Goal: Navigation & Orientation: Understand site structure

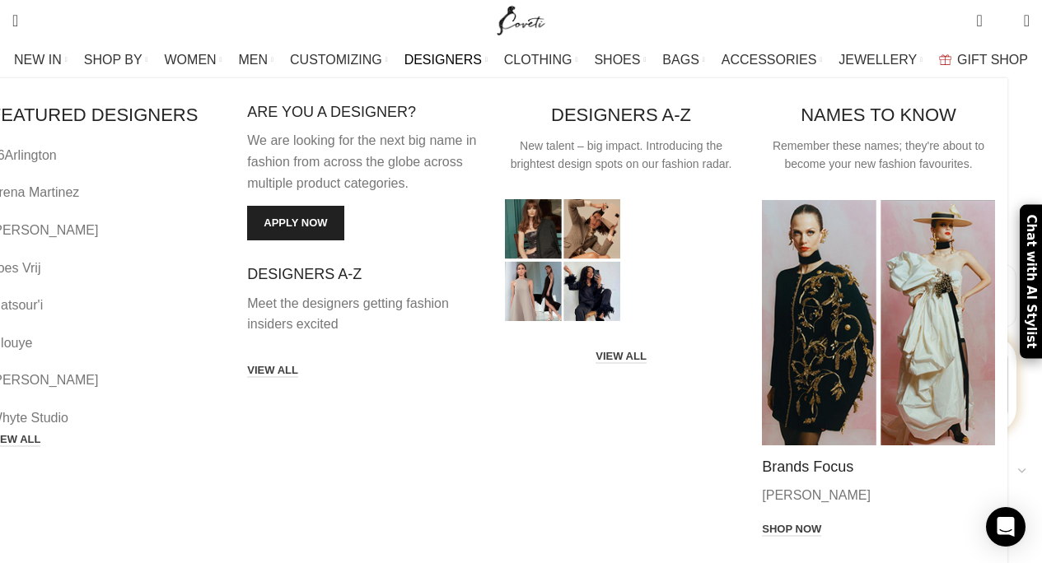
click at [441, 58] on span "DESIGNERS" at bounding box center [442, 60] width 77 height 16
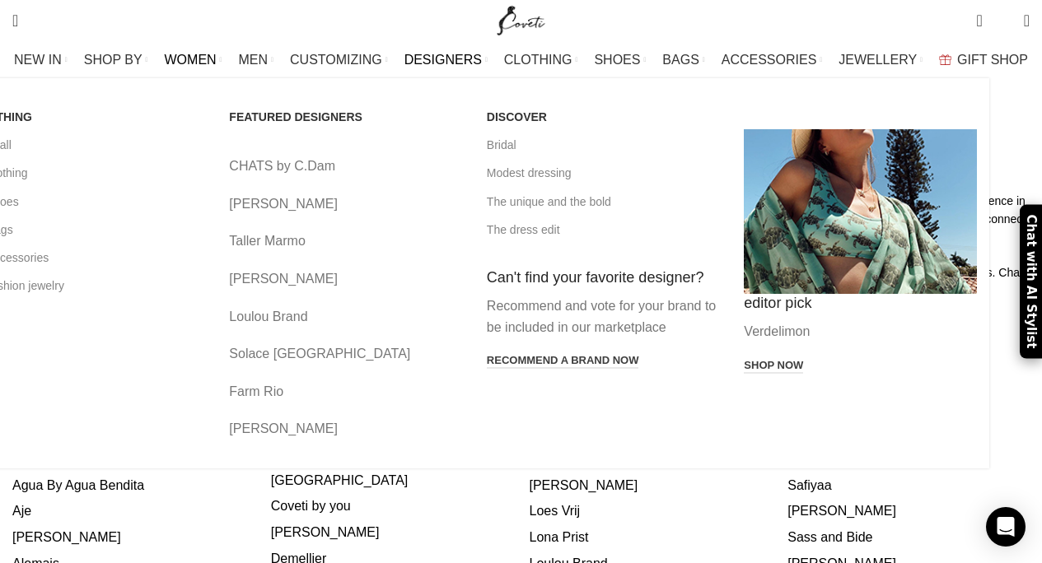
click at [217, 57] on span "WOMEN" at bounding box center [191, 60] width 52 height 16
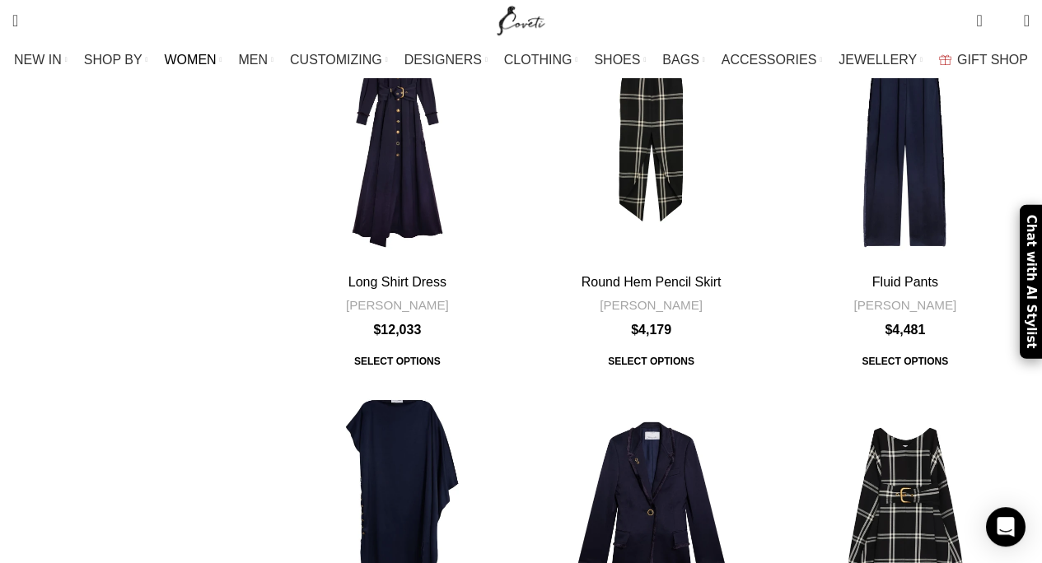
scroll to position [1726, 0]
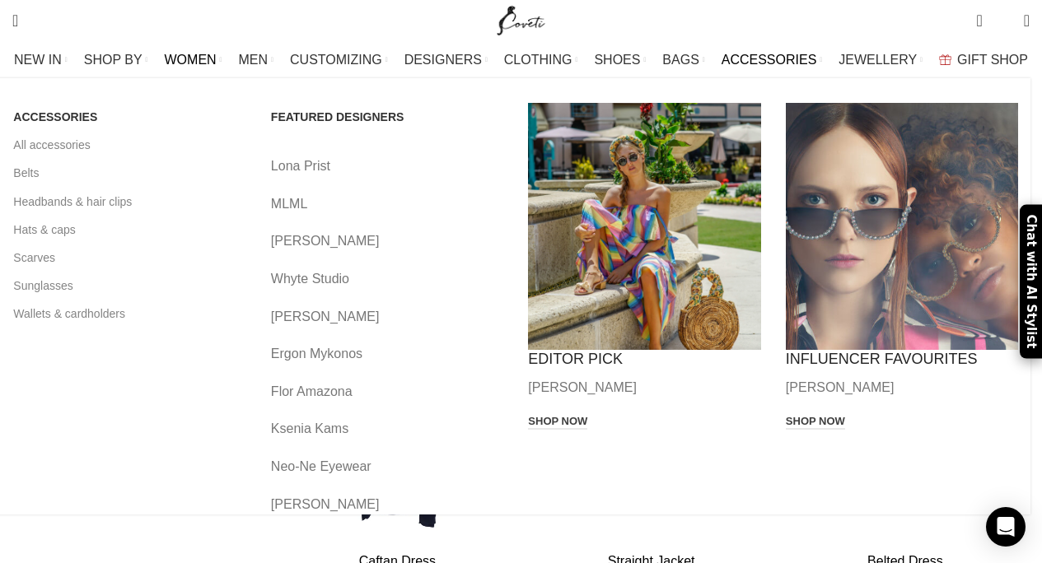
click at [764, 58] on span "ACCESSORIES" at bounding box center [769, 60] width 96 height 16
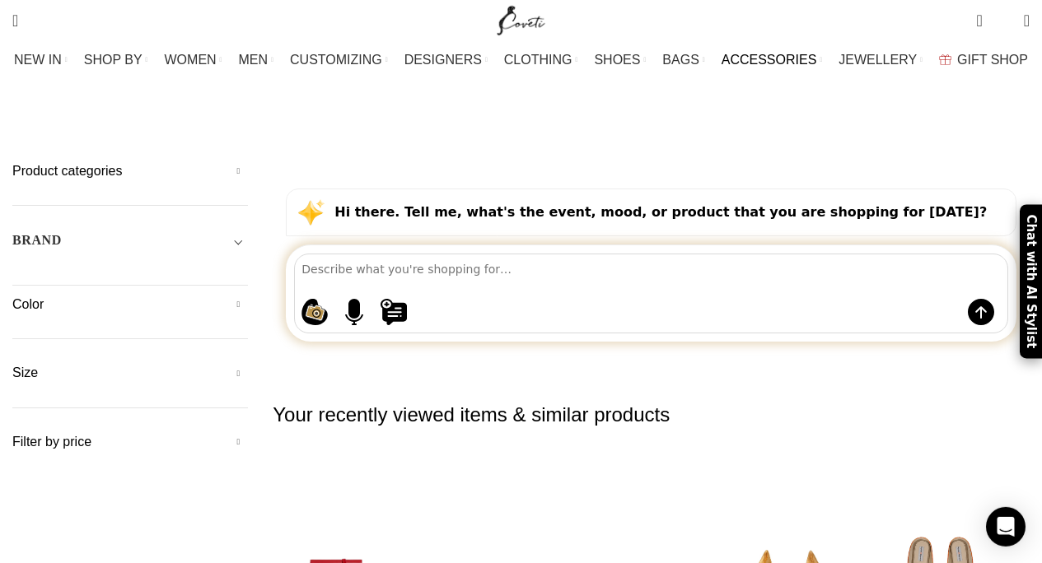
scroll to position [114, 0]
